Goal: Find specific page/section: Find specific page/section

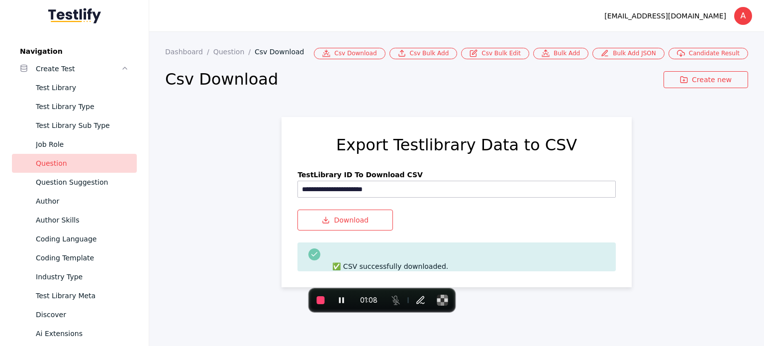
click at [74, 88] on div "Test Library" at bounding box center [82, 88] width 93 height 12
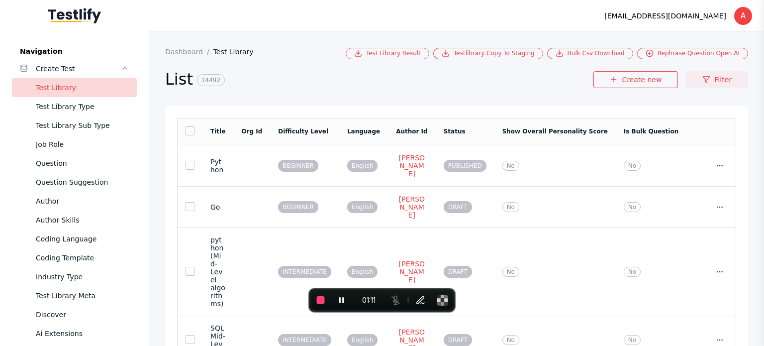
click at [706, 77] on link "Filter" at bounding box center [717, 79] width 62 height 17
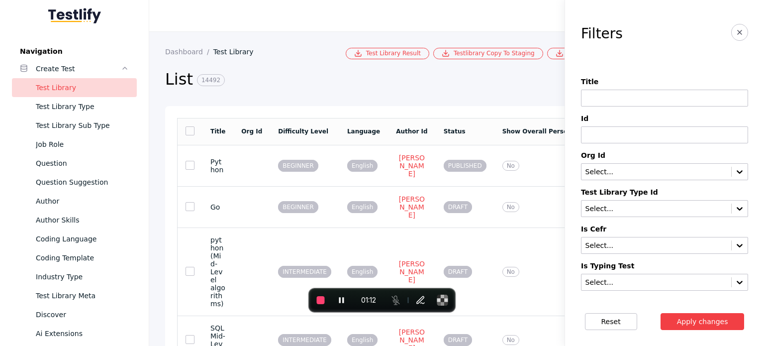
click at [597, 93] on input at bounding box center [664, 98] width 167 height 17
paste input "**********"
type input "**********"
click at [660, 313] on button "Apply changes" at bounding box center [702, 321] width 84 height 17
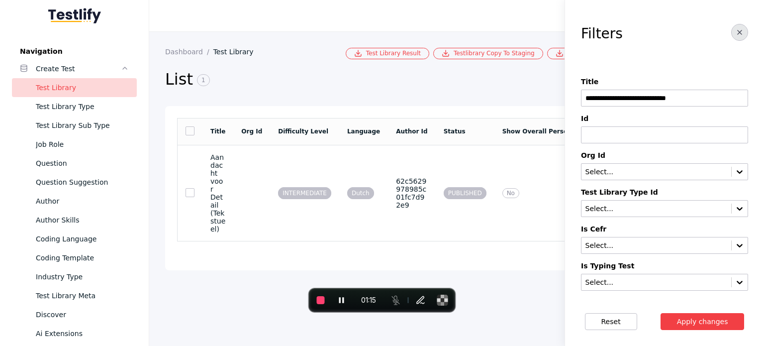
click at [733, 26] on button "button" at bounding box center [739, 32] width 17 height 17
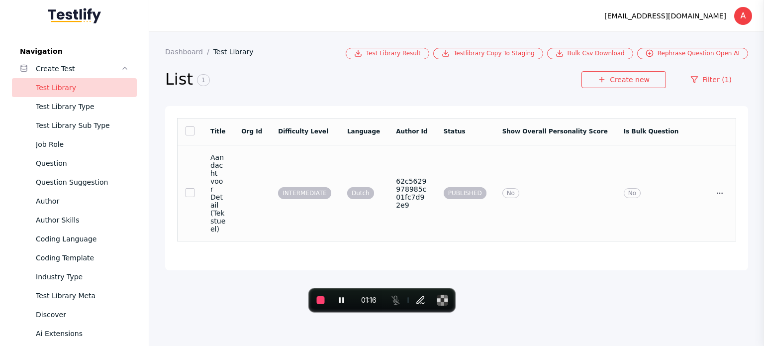
click at [534, 155] on td "No" at bounding box center [554, 193] width 121 height 96
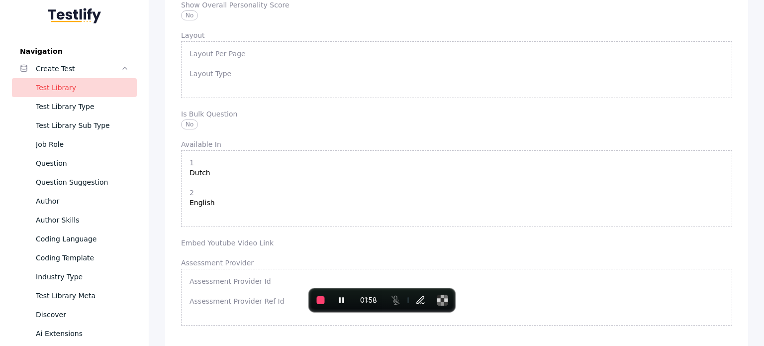
scroll to position [2321, 0]
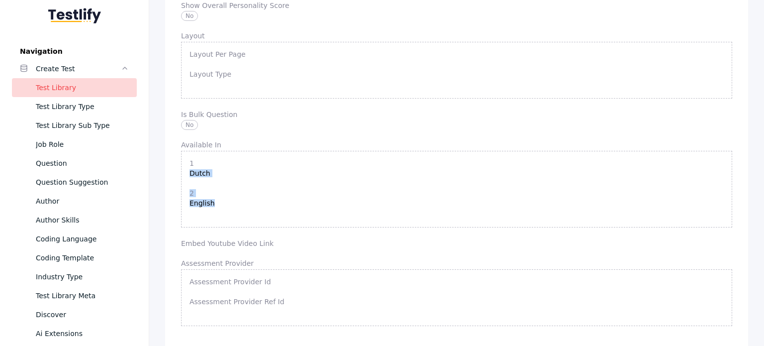
drag, startPoint x: 187, startPoint y: 174, endPoint x: 212, endPoint y: 210, distance: 44.3
click at [212, 210] on section "1 Dutch 2 English" at bounding box center [456, 189] width 551 height 77
click at [213, 210] on section "1 Dutch 2 English" at bounding box center [456, 189] width 551 height 77
drag, startPoint x: 189, startPoint y: 175, endPoint x: 208, endPoint y: 204, distance: 35.2
click at [208, 204] on section "1 Dutch 2 English" at bounding box center [456, 189] width 551 height 77
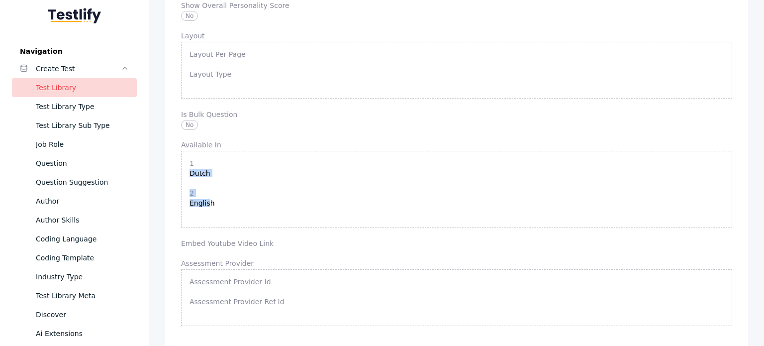
click at [208, 204] on section "2 English" at bounding box center [456, 198] width 534 height 18
drag, startPoint x: 211, startPoint y: 204, endPoint x: 190, endPoint y: 172, distance: 38.9
click at [190, 172] on section "1 Dutch 2 English" at bounding box center [456, 189] width 551 height 77
click at [190, 172] on section "1 Dutch" at bounding box center [456, 168] width 534 height 18
drag, startPoint x: 190, startPoint y: 174, endPoint x: 209, endPoint y: 210, distance: 41.2
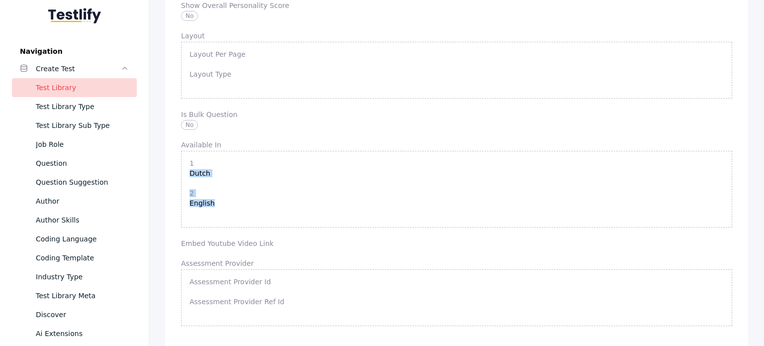
click at [209, 210] on section "1 Dutch 2 English" at bounding box center [456, 189] width 551 height 77
